Goal: Find contact information: Find contact information

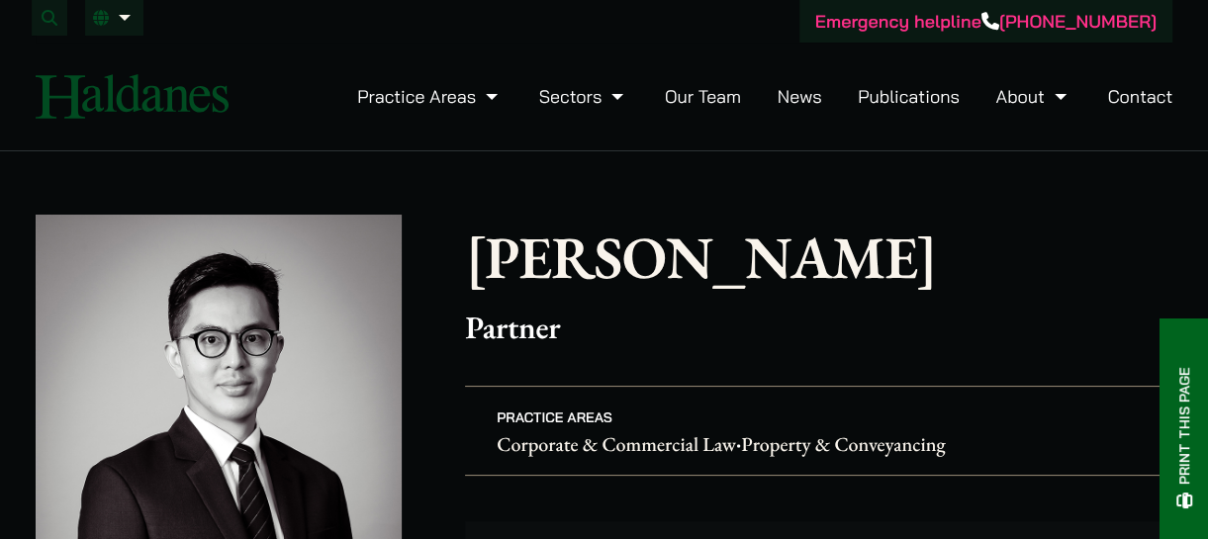
click at [135, 97] on img at bounding box center [132, 96] width 193 height 45
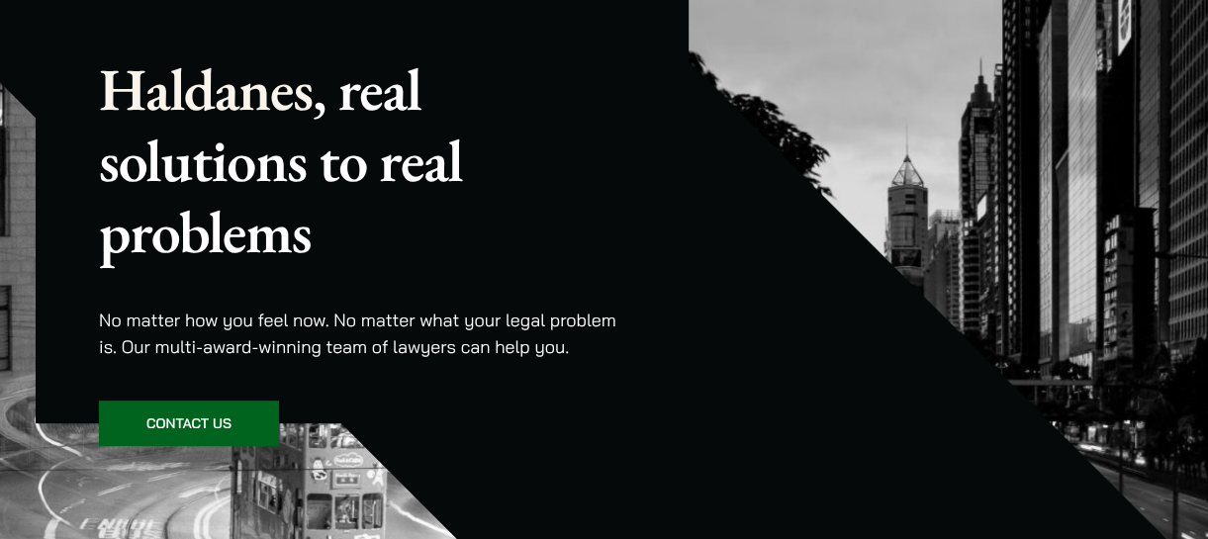
scroll to position [297, 0]
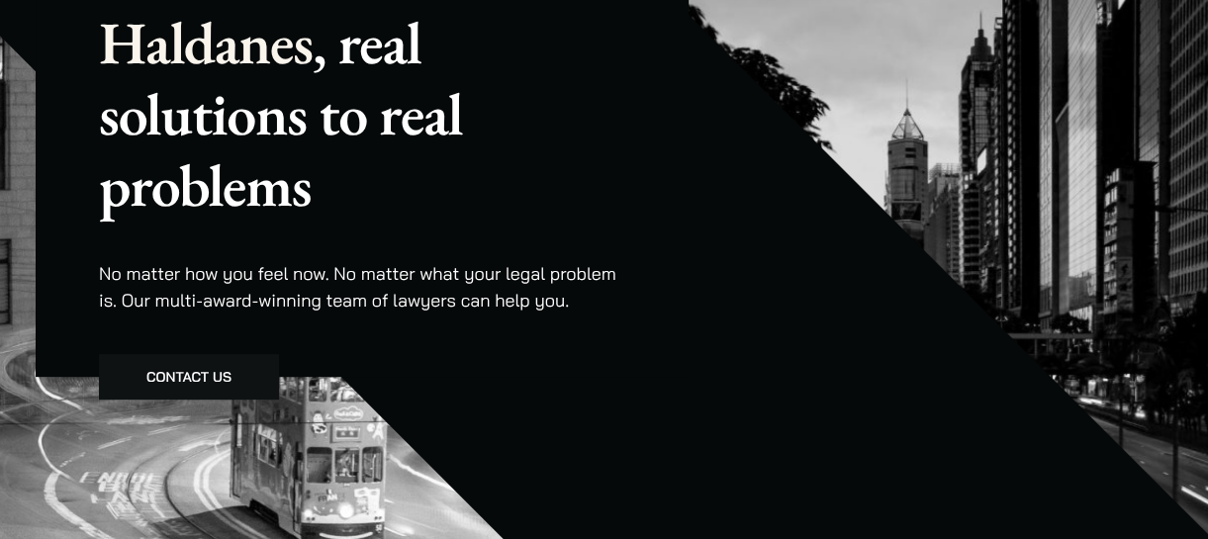
click at [173, 373] on link "Contact Us" at bounding box center [189, 377] width 180 height 46
